Goal: Transaction & Acquisition: Subscribe to service/newsletter

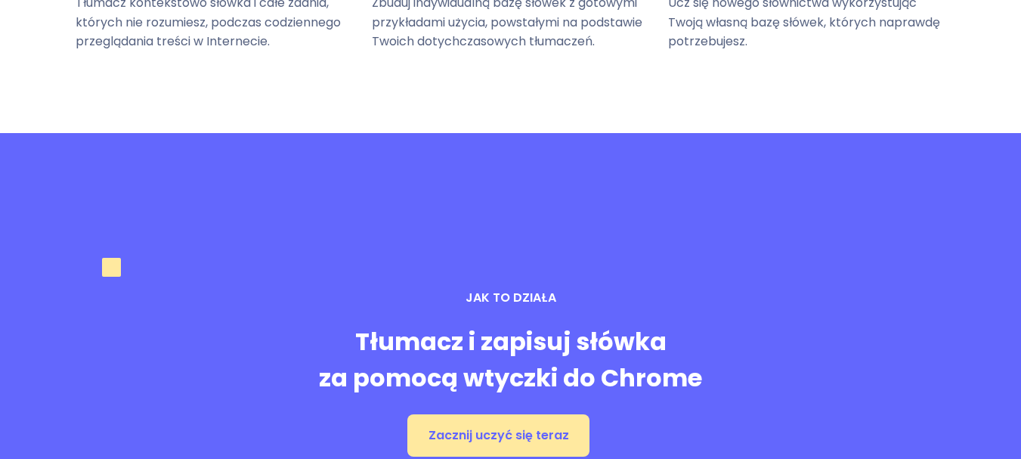
scroll to position [2162, 0]
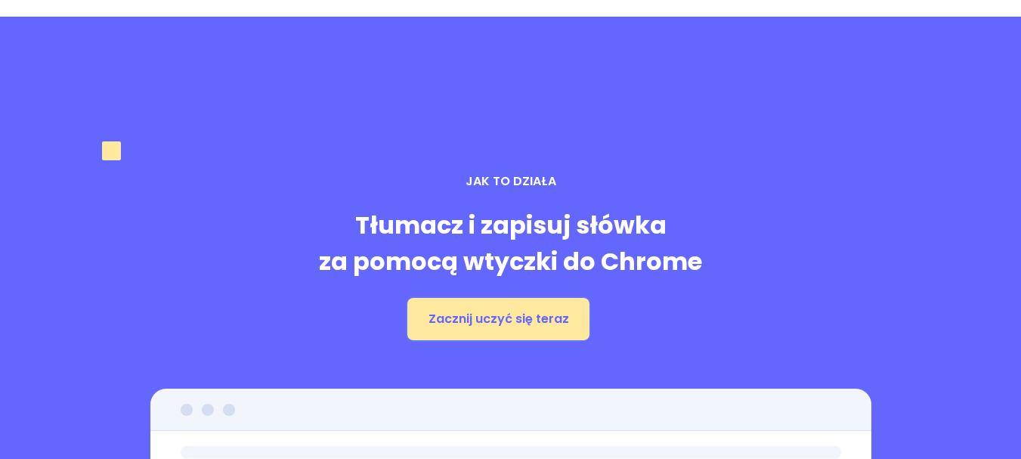
click at [457, 298] on button "Zacznij uczyć się teraz" at bounding box center [499, 319] width 183 height 42
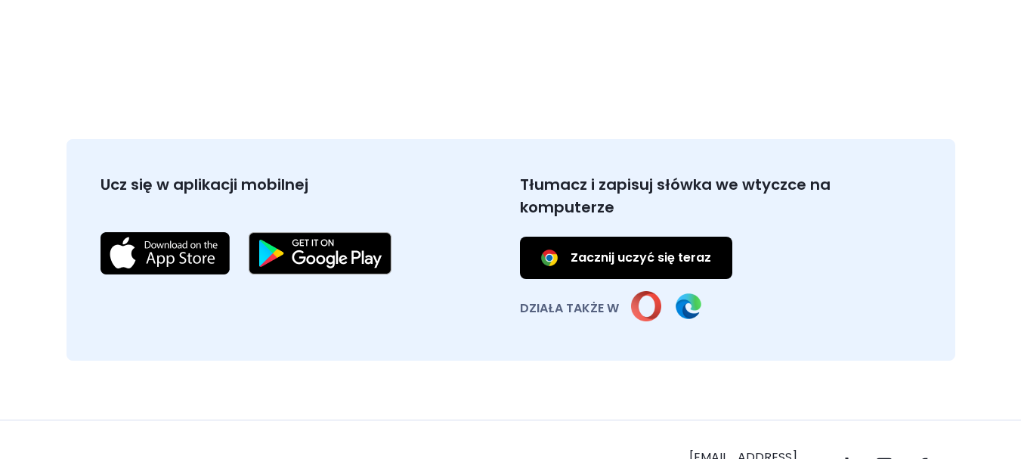
scroll to position [5599, 0]
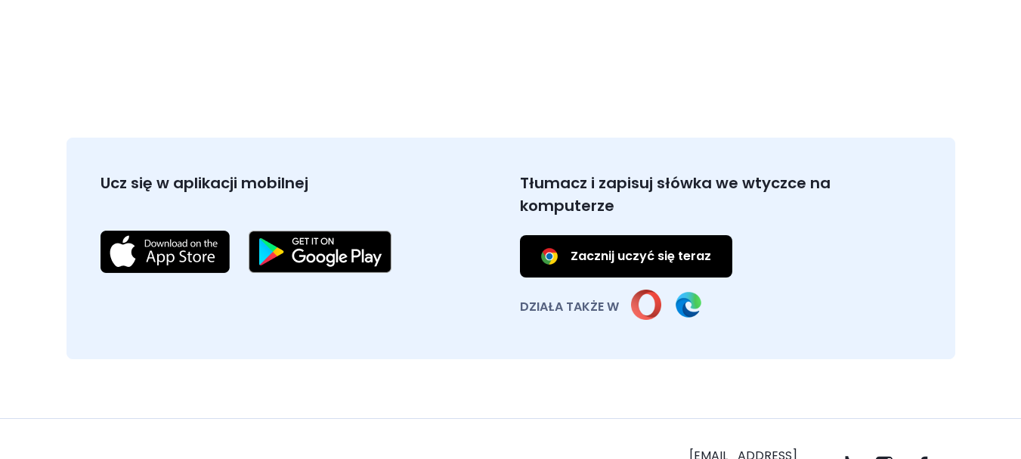
click at [544, 247] on img at bounding box center [550, 256] width 18 height 18
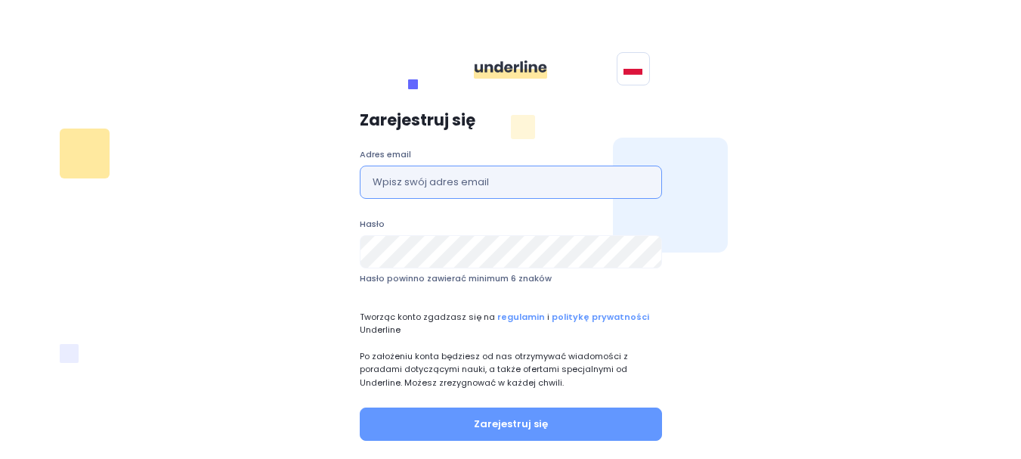
click at [517, 178] on input "text" at bounding box center [511, 182] width 302 height 33
type input "aniastepien333@gmail.com"
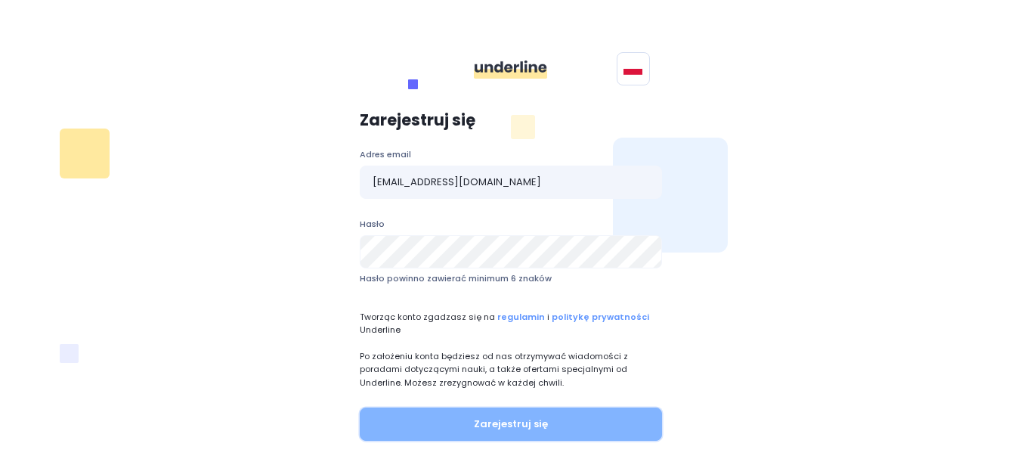
click at [527, 422] on button "Zarejestruj się" at bounding box center [511, 424] width 302 height 33
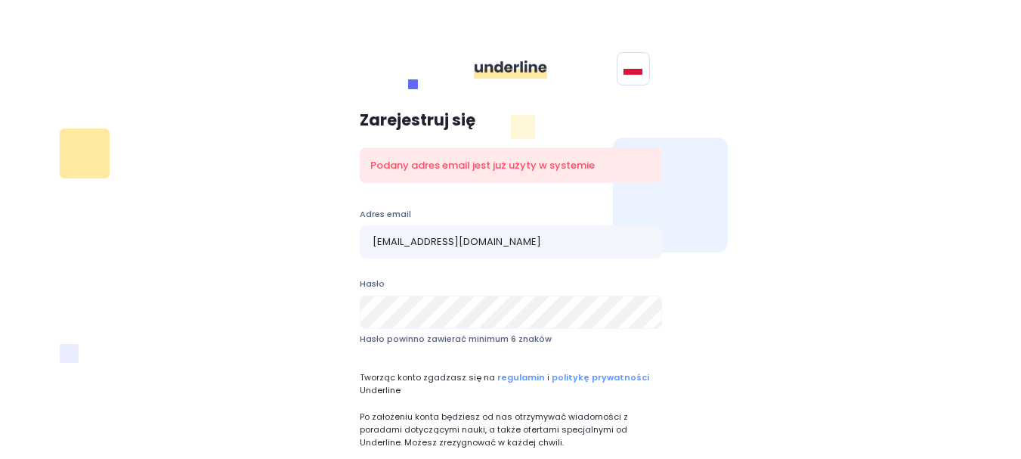
scroll to position [149, 0]
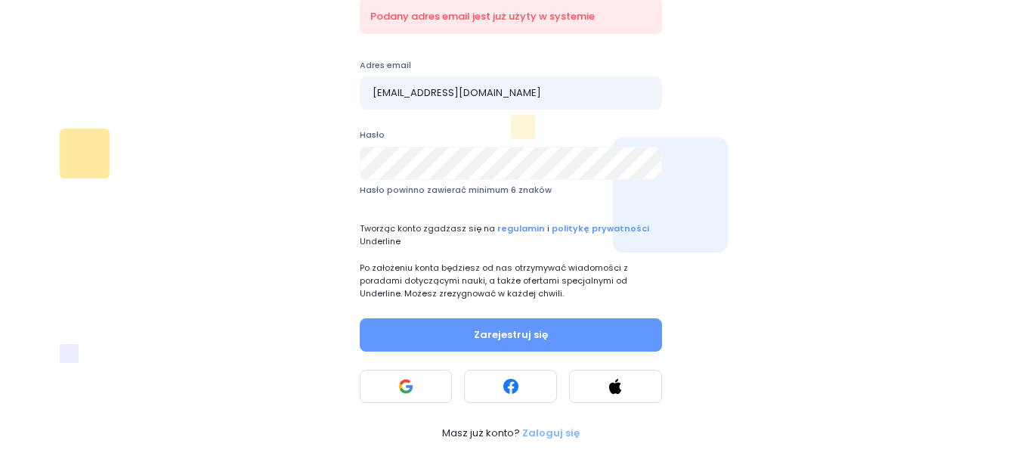
click at [556, 433] on p "Zaloguj się" at bounding box center [550, 433] width 57 height 15
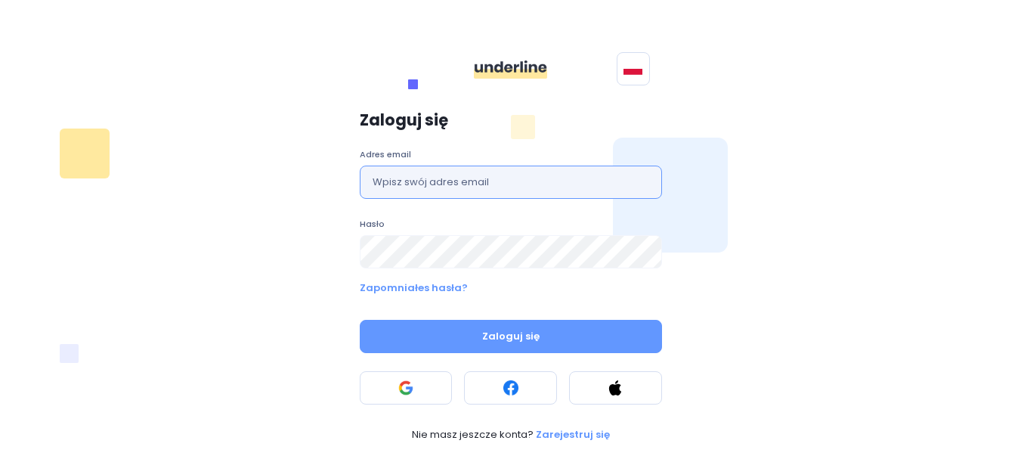
click at [509, 169] on input "text" at bounding box center [511, 182] width 302 height 33
type input "aniastepien333@gmail.com"
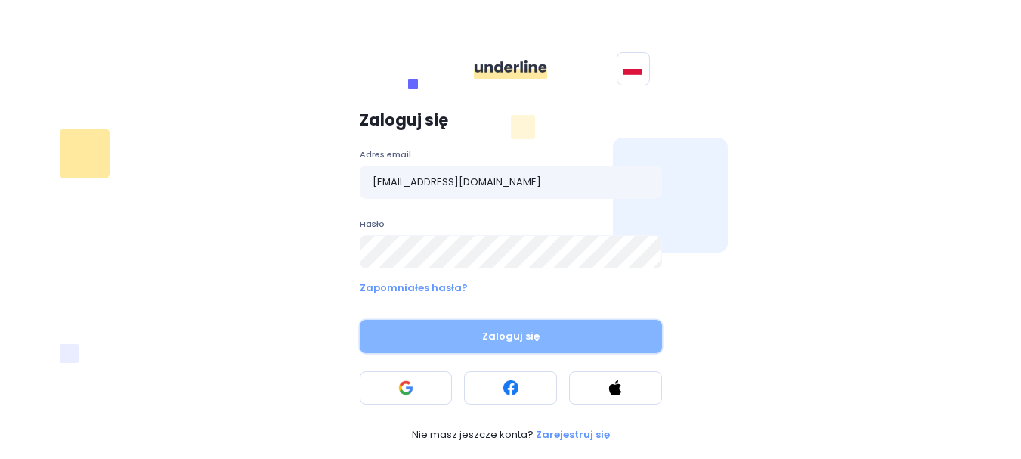
click at [491, 336] on button "Zaloguj się" at bounding box center [511, 336] width 302 height 33
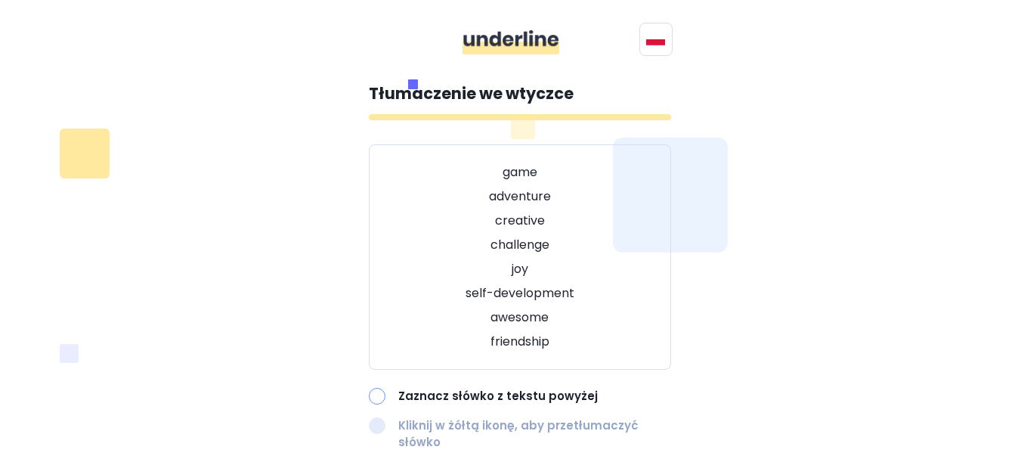
scroll to position [108, 0]
click at [377, 388] on div at bounding box center [377, 396] width 17 height 17
drag, startPoint x: 492, startPoint y: 210, endPoint x: 557, endPoint y: 210, distance: 65.0
click at [557, 308] on p "awesome" at bounding box center [520, 317] width 265 height 18
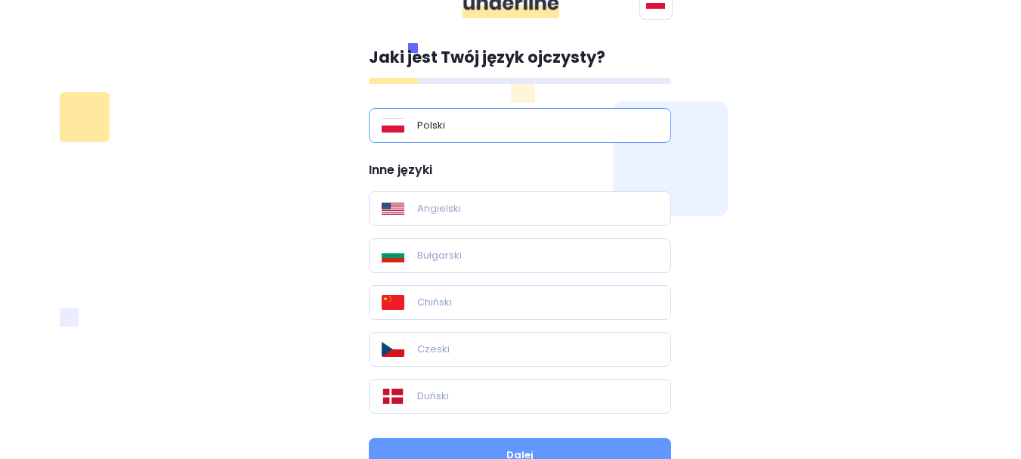
scroll to position [97, 0]
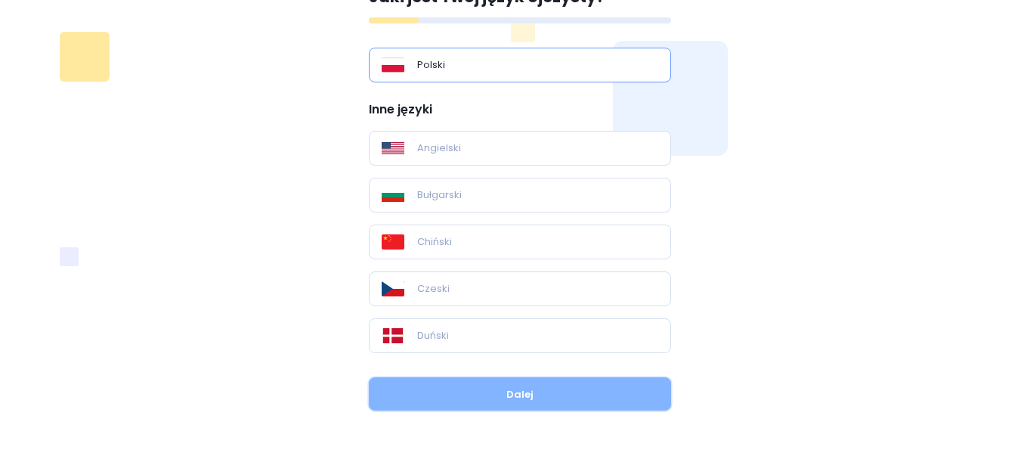
click at [594, 392] on button "Dalej" at bounding box center [520, 393] width 302 height 33
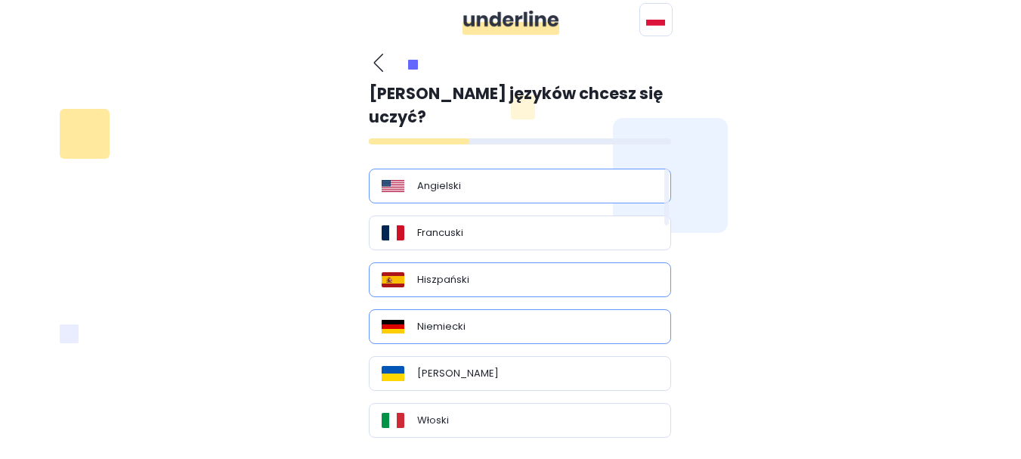
scroll to position [0, 0]
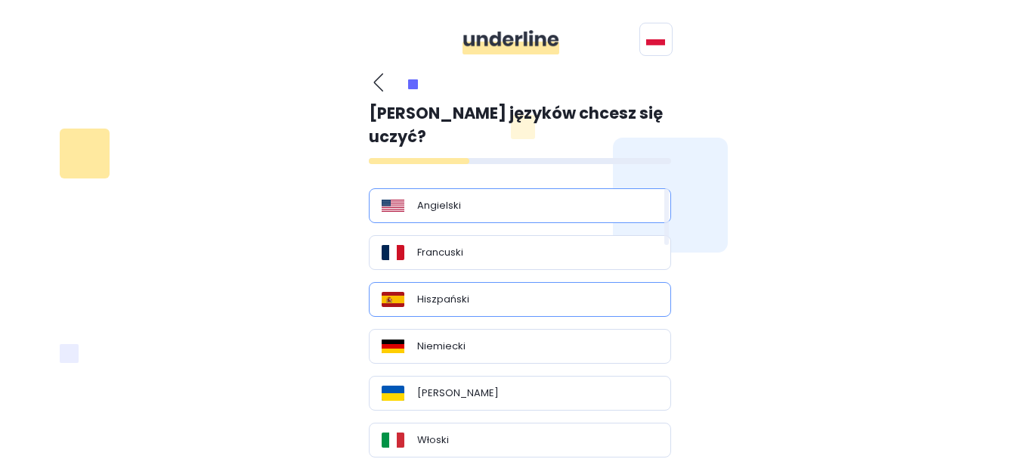
click at [499, 198] on div "Angielski" at bounding box center [520, 205] width 277 height 15
click at [511, 188] on div "Angielski" at bounding box center [520, 205] width 302 height 35
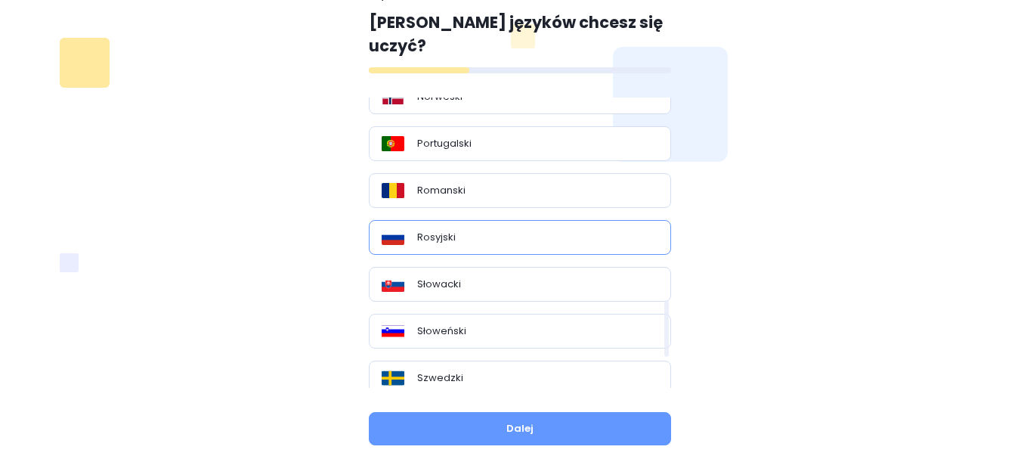
scroll to position [1034, 0]
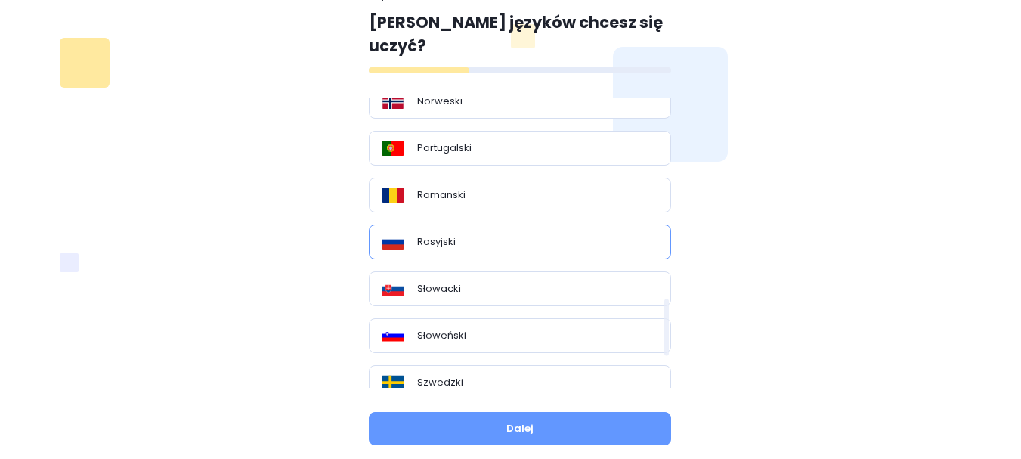
click at [547, 234] on div "Rosyjski" at bounding box center [520, 241] width 277 height 15
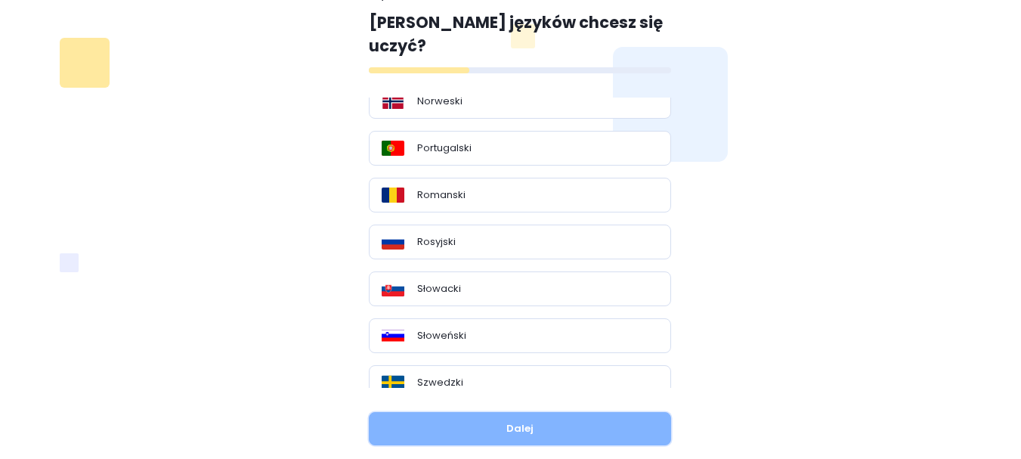
click at [569, 412] on button "Dalej" at bounding box center [520, 428] width 302 height 33
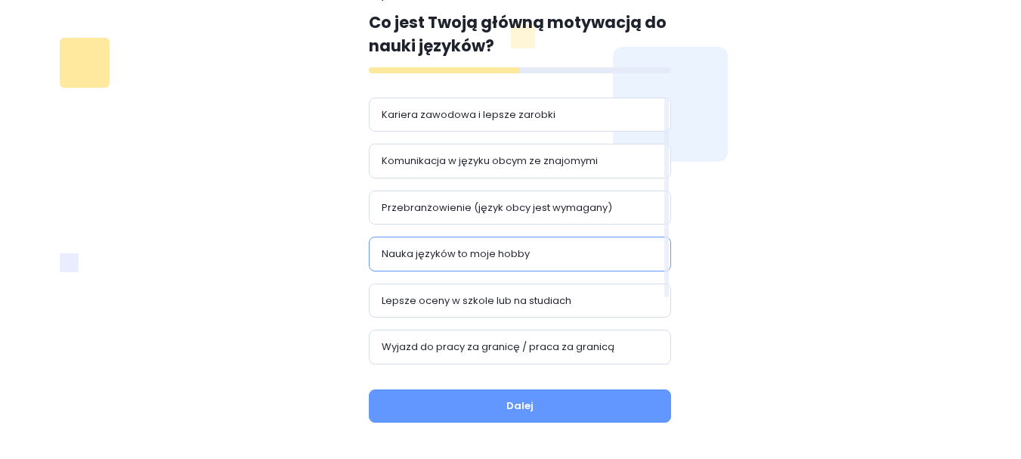
click at [563, 242] on div "Nauka języków to moje hobby" at bounding box center [520, 254] width 302 height 35
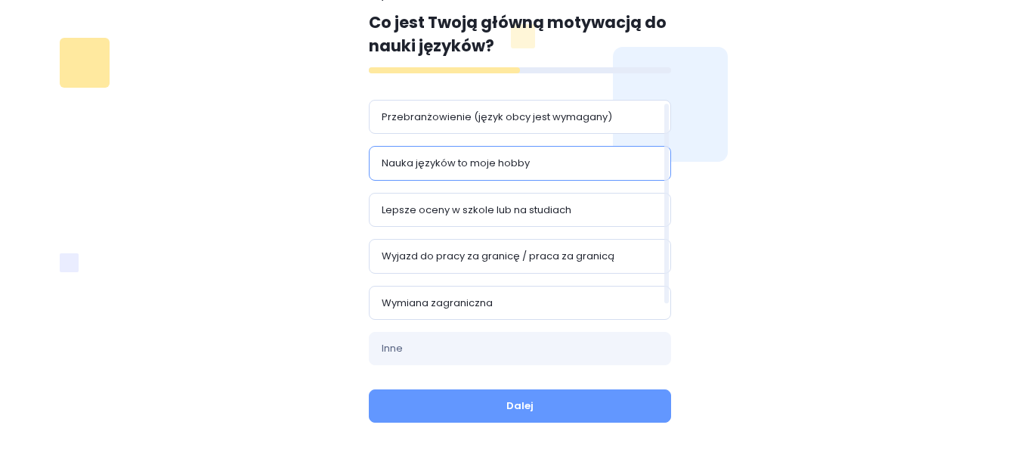
scroll to position [0, 0]
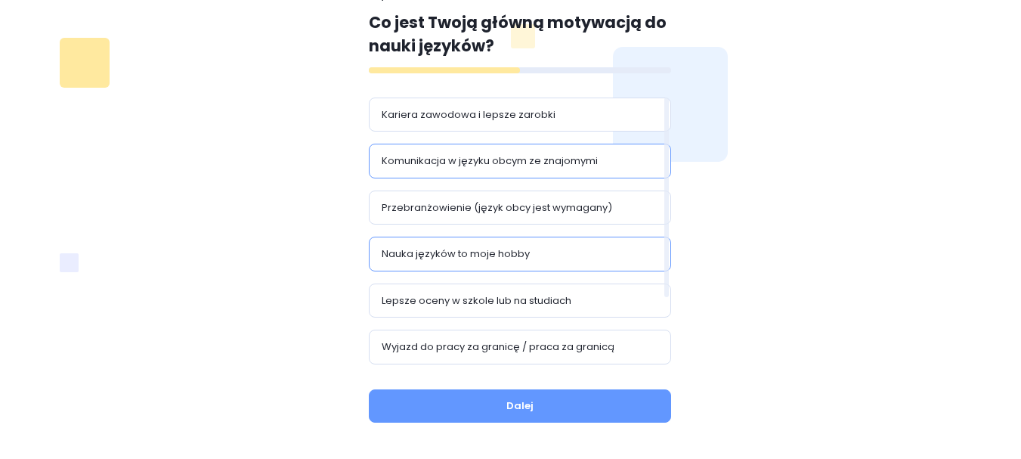
click at [550, 168] on p "Komunikacja w języku obcym ze znajomymi" at bounding box center [490, 160] width 216 height 15
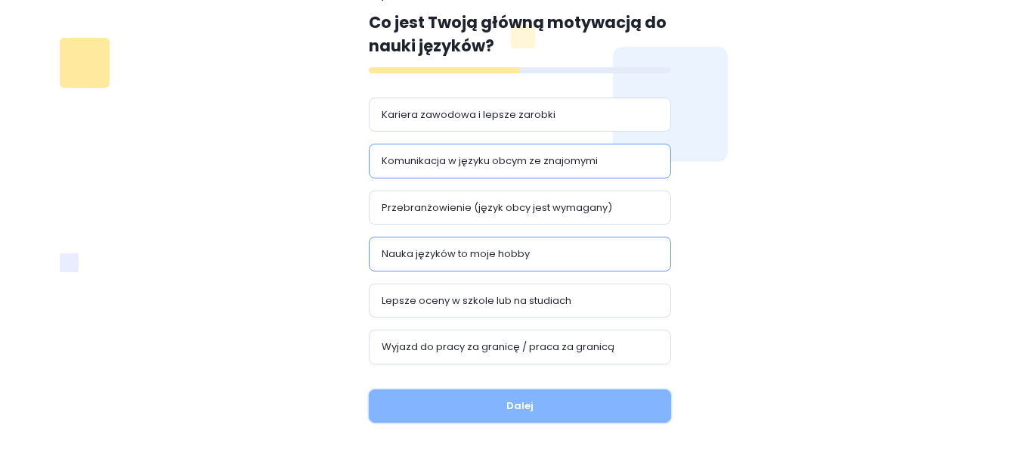
click at [577, 399] on button "Dalej" at bounding box center [520, 405] width 302 height 33
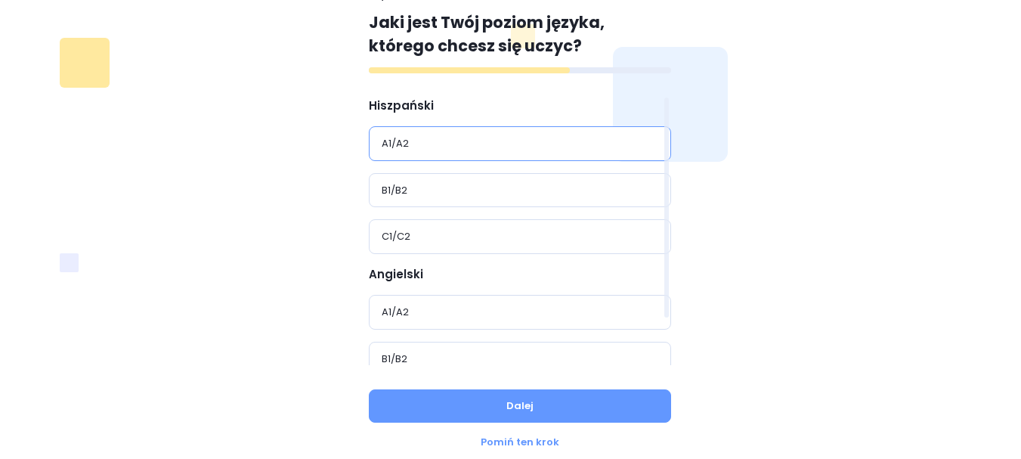
click at [521, 147] on div "A1/A2" at bounding box center [520, 143] width 277 height 15
click at [535, 358] on div "B1/B2" at bounding box center [520, 359] width 277 height 15
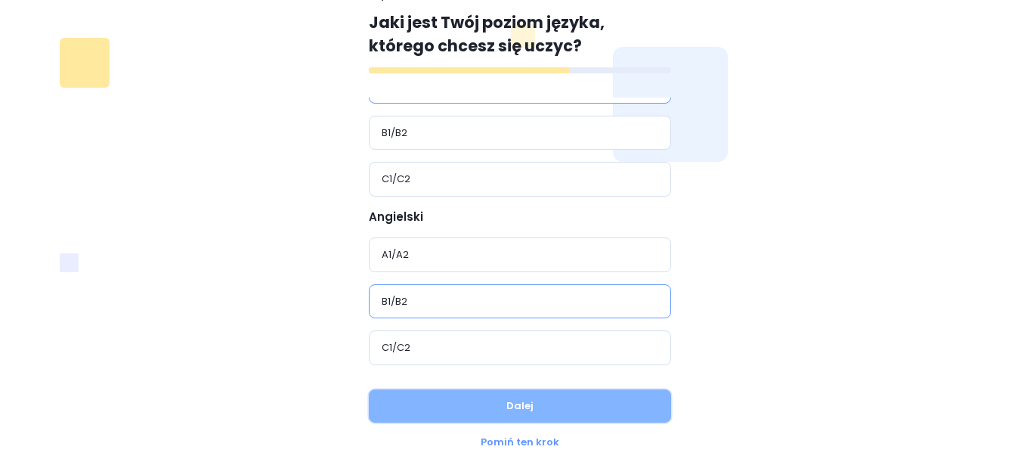
click at [563, 411] on button "Dalej" at bounding box center [520, 405] width 302 height 33
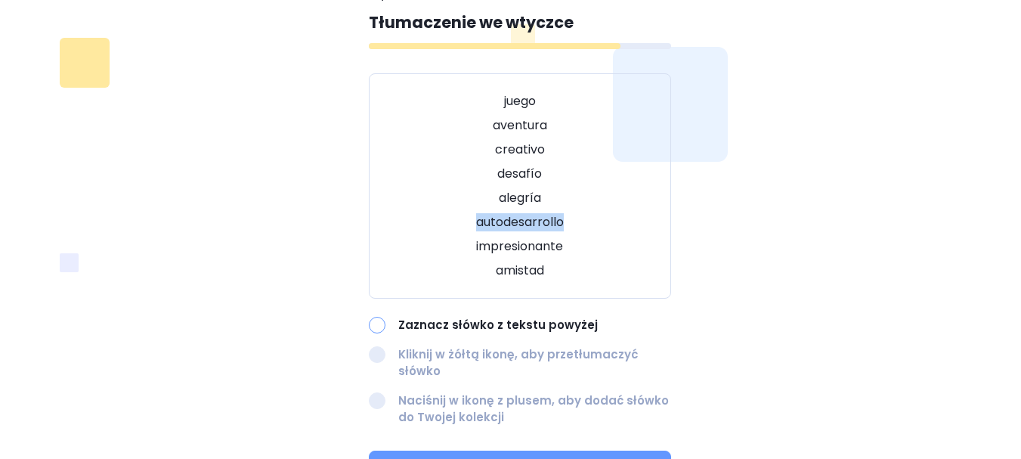
drag, startPoint x: 476, startPoint y: 222, endPoint x: 566, endPoint y: 225, distance: 89.3
click at [566, 225] on p "autodesarrollo" at bounding box center [520, 222] width 265 height 18
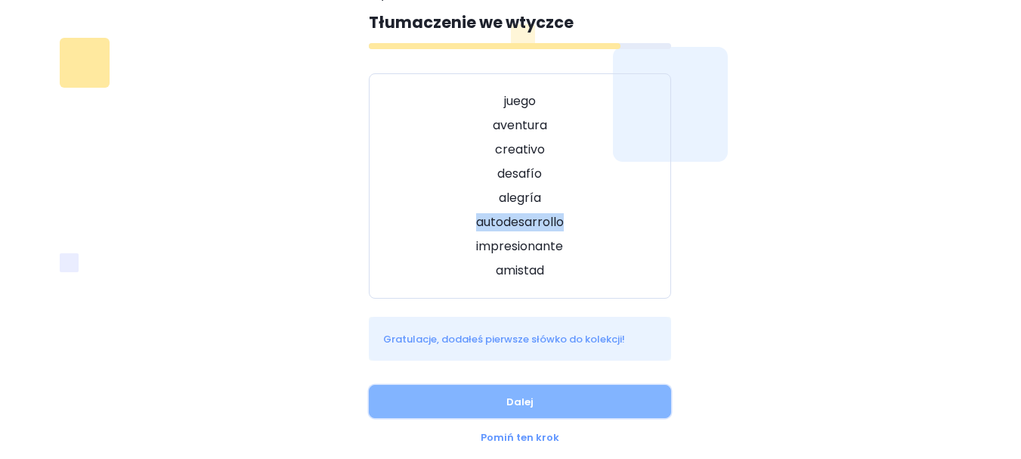
click at [602, 396] on button "Dalej" at bounding box center [520, 401] width 302 height 33
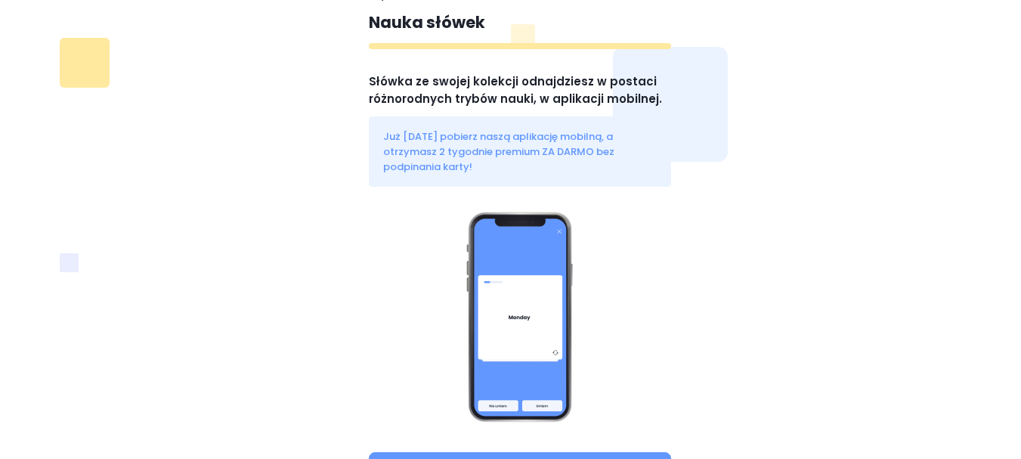
scroll to position [150, 0]
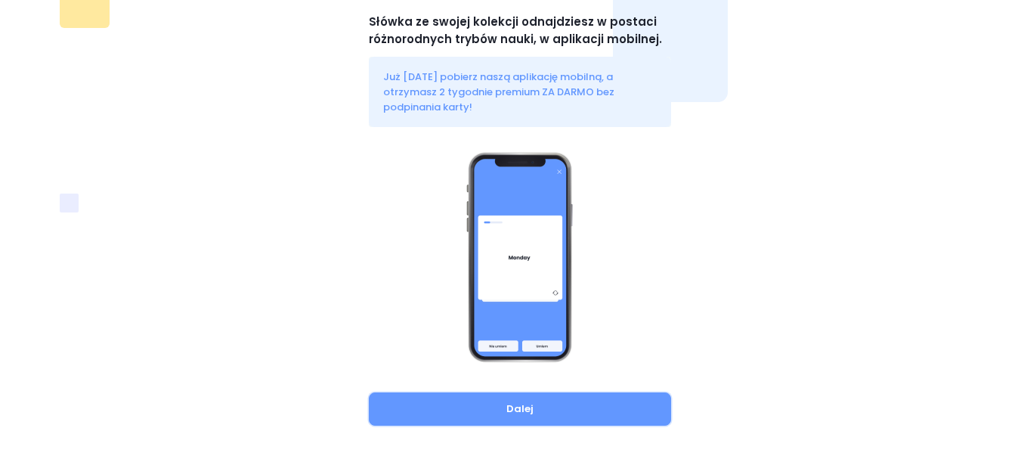
click at [602, 396] on button "Dalej" at bounding box center [520, 408] width 302 height 33
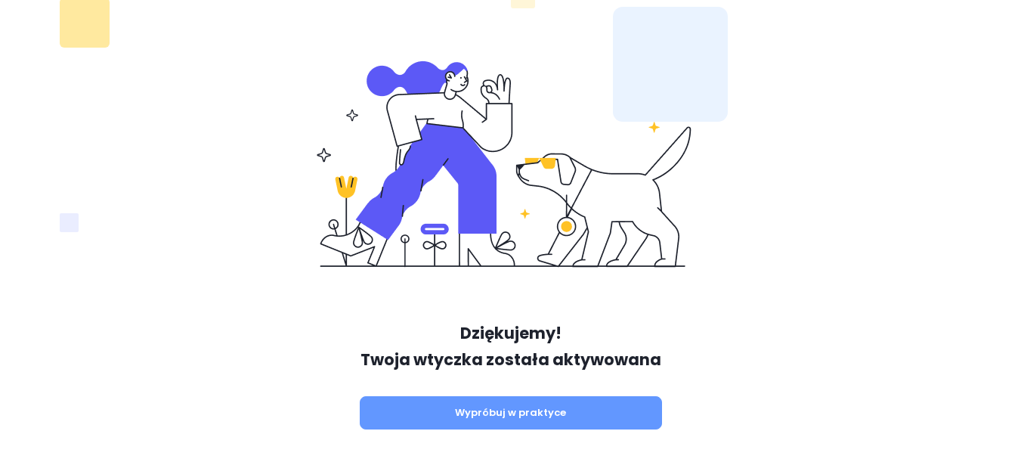
scroll to position [132, 0]
click at [602, 396] on button "Wypróbuj w praktyce" at bounding box center [511, 411] width 302 height 33
